Goal: Register for event/course

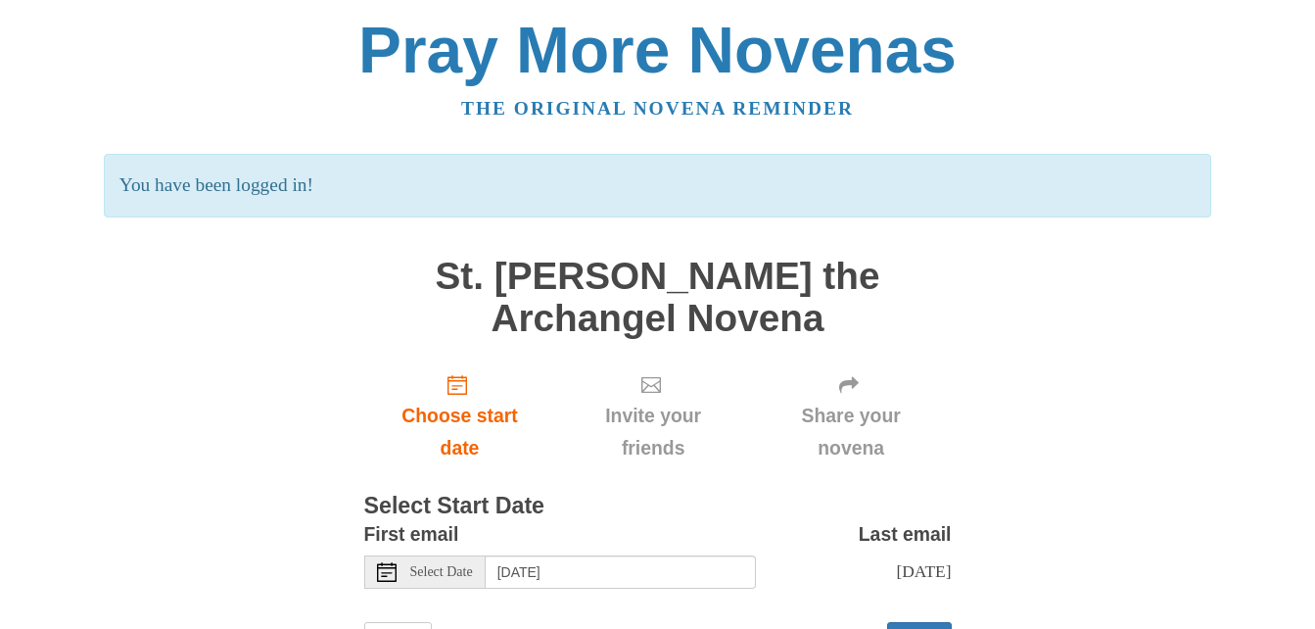
scroll to position [98, 0]
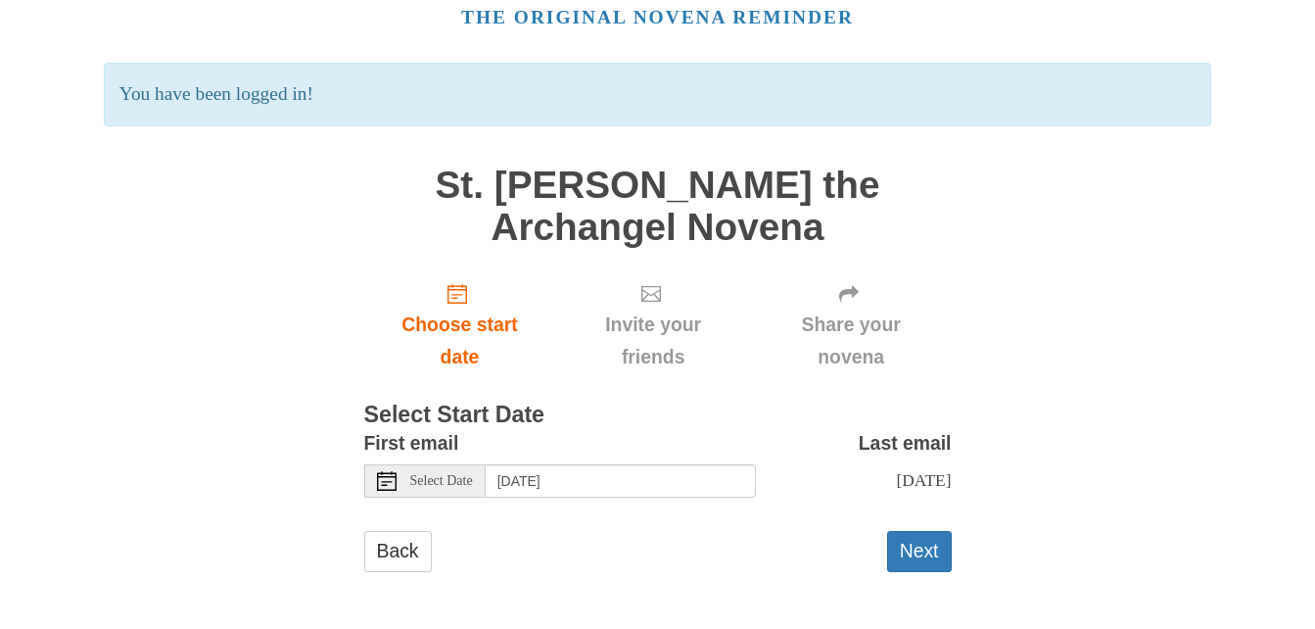
click at [385, 471] on icon at bounding box center [387, 481] width 20 height 20
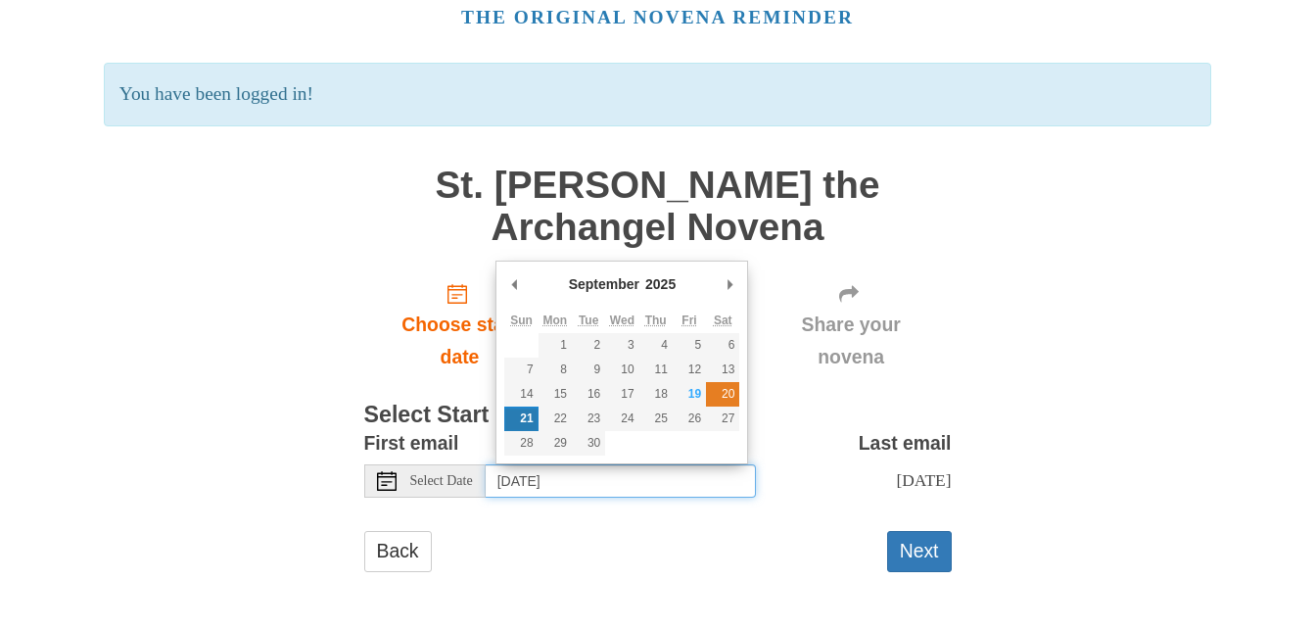
type input "[DATE]"
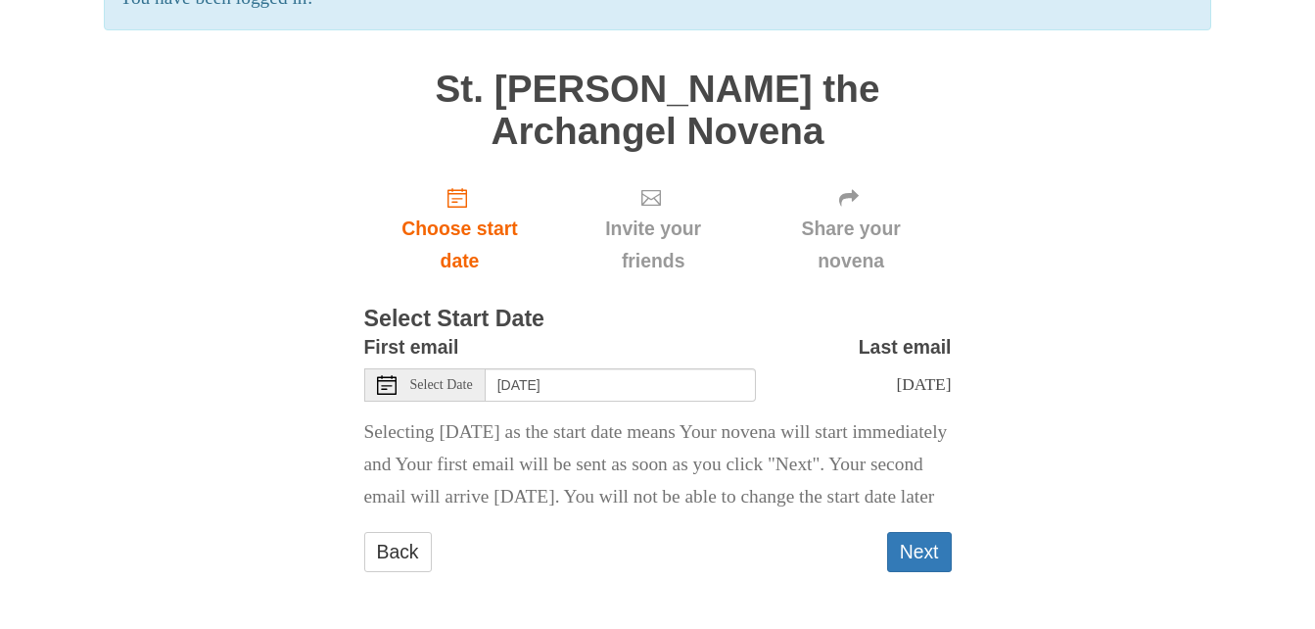
scroll to position [238, 0]
click at [923, 548] on button "Next" at bounding box center [919, 552] width 65 height 40
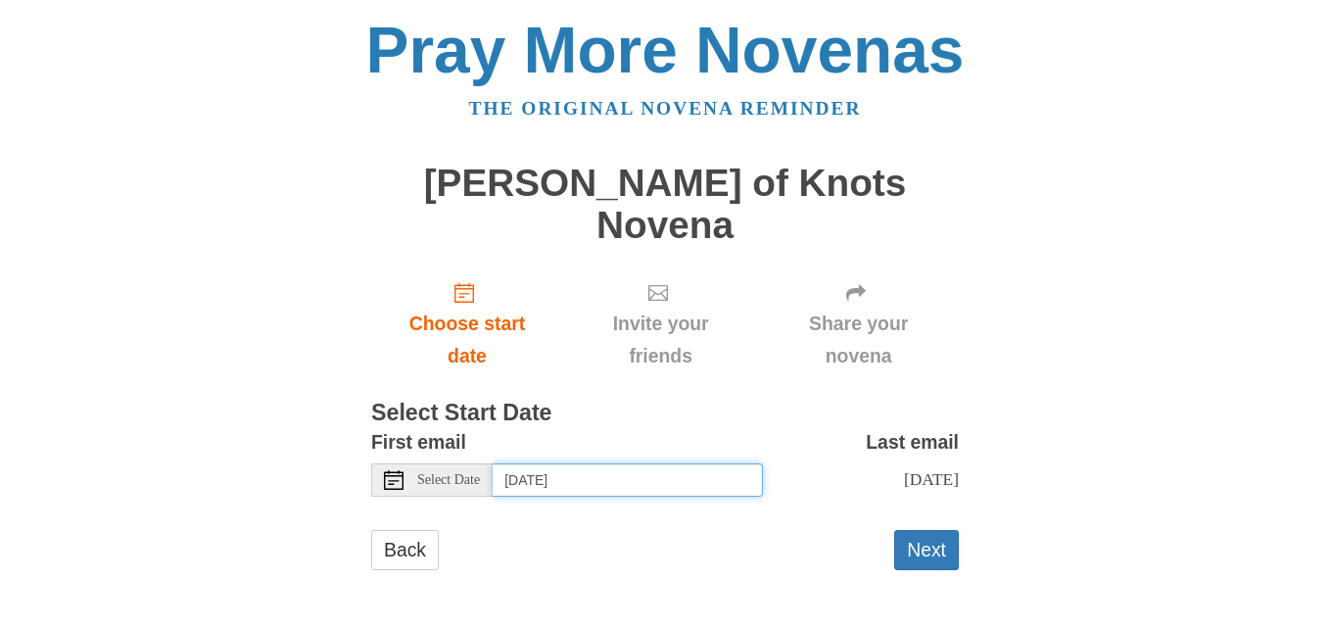
click at [517, 463] on input "[DATE]" at bounding box center [628, 479] width 270 height 33
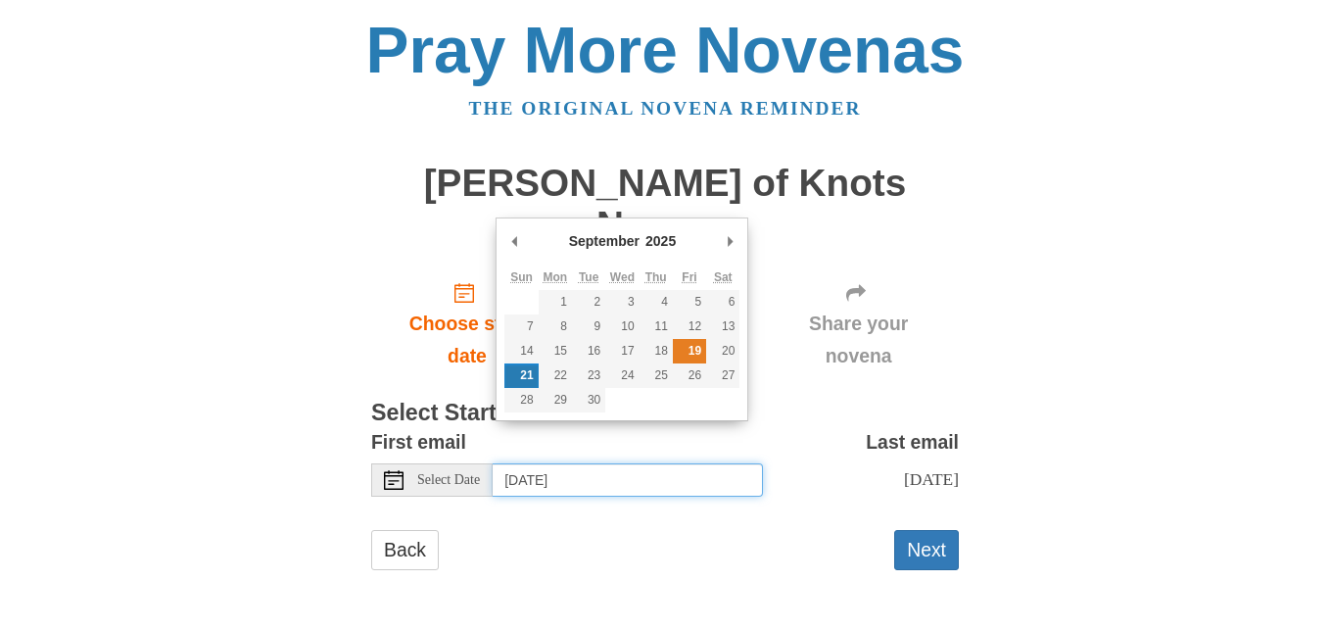
type input "[DATE]"
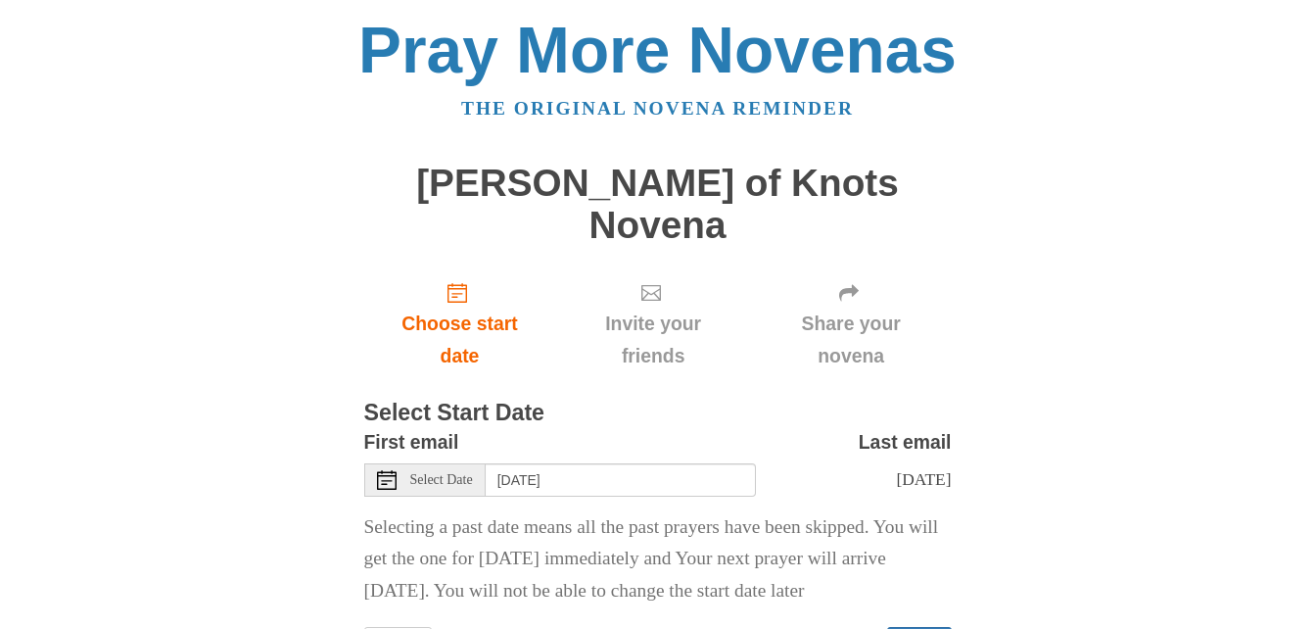
scroll to position [104, 0]
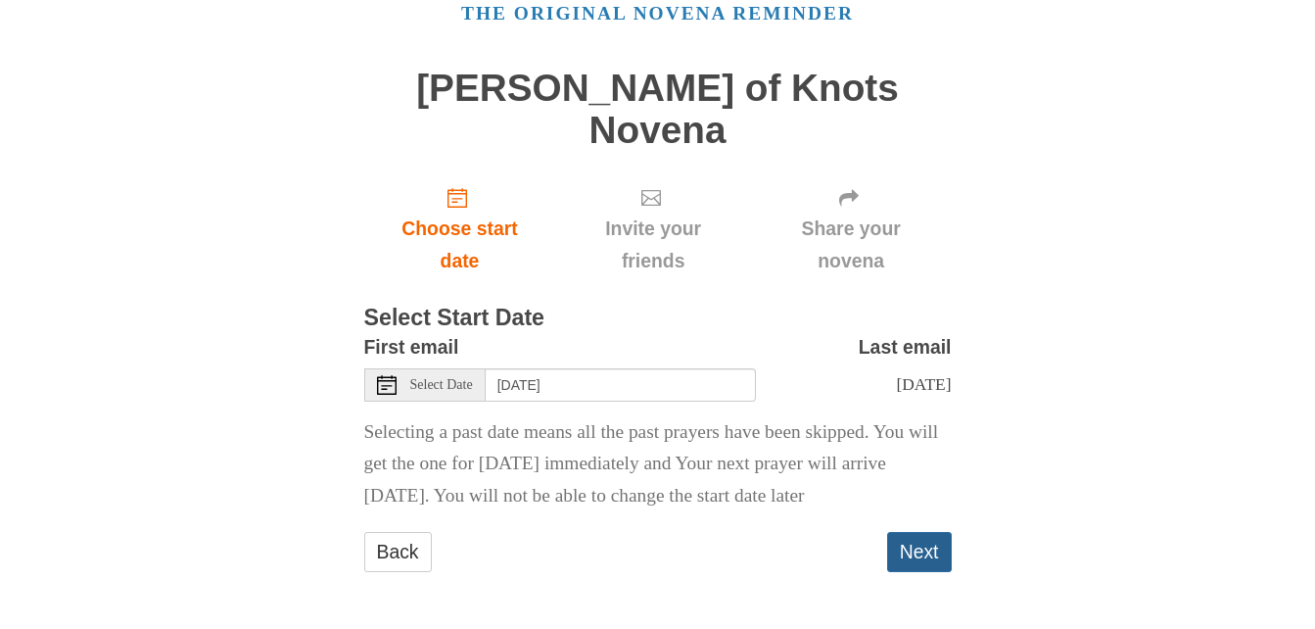
click at [920, 546] on button "Next" at bounding box center [919, 552] width 65 height 40
